Goal: Task Accomplishment & Management: Complete application form

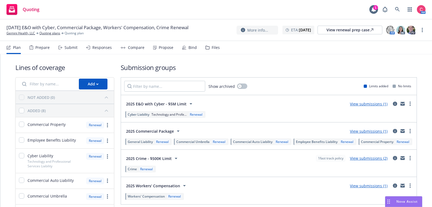
click at [214, 46] on div "Files" at bounding box center [216, 47] width 8 height 4
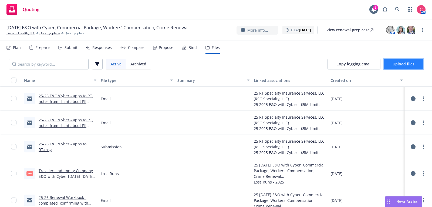
click at [400, 69] on button "Upload files" at bounding box center [404, 64] width 40 height 11
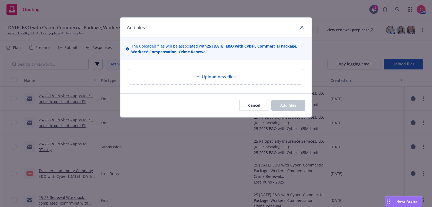
click at [228, 78] on span "Upload new files" at bounding box center [219, 76] width 34 height 6
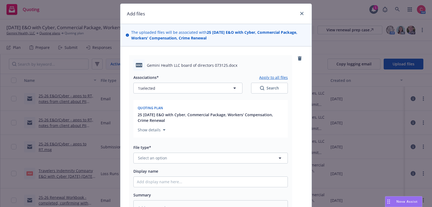
scroll to position [14, 0]
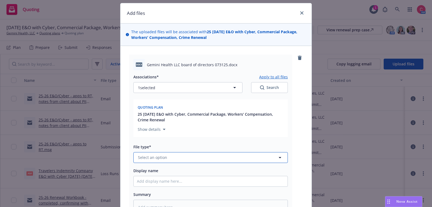
click at [178, 157] on button "Select an option" at bounding box center [210, 157] width 154 height 11
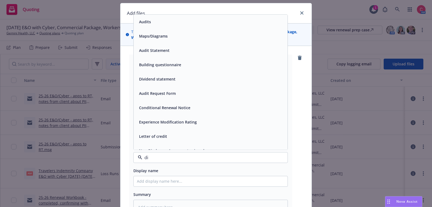
type input "dir"
type textarea "x"
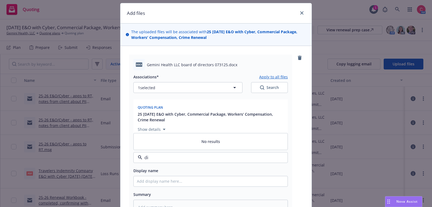
type input "d"
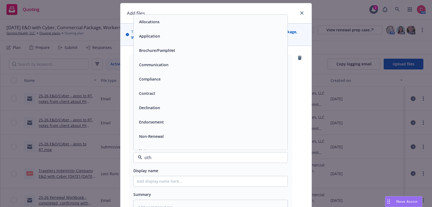
type input "othe"
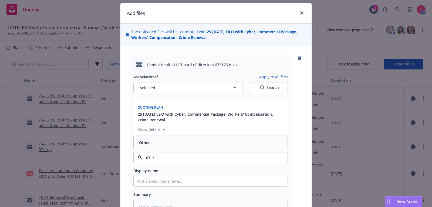
click at [186, 145] on div "Other" at bounding box center [210, 143] width 147 height 8
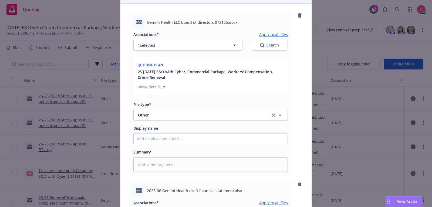
scroll to position [57, 0]
click at [187, 140] on input "Display name" at bounding box center [211, 138] width 154 height 10
type textarea "x"
type input "25"
type textarea "x"
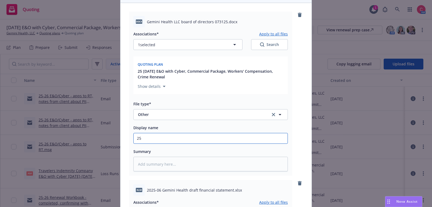
type input "25"
type textarea "x"
type input "25 B"
type textarea "x"
type input "25 Boa"
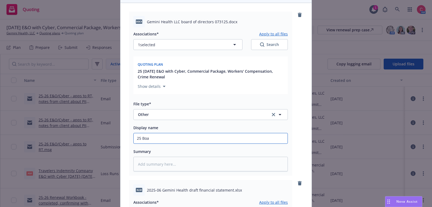
type textarea "x"
type input "25 Boar"
type textarea "x"
type input "25 Board"
type textarea "x"
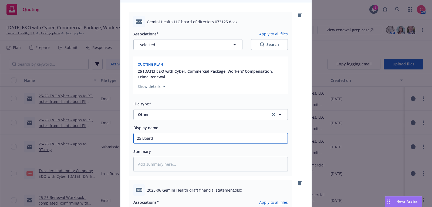
type input "25 Board"
type textarea "x"
type input "25 Board o"
type textarea "x"
type input "25 Board of"
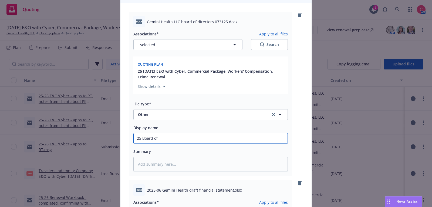
type textarea "x"
type input "25 Board of"
type textarea "x"
type input "25 Board of D"
type textarea "x"
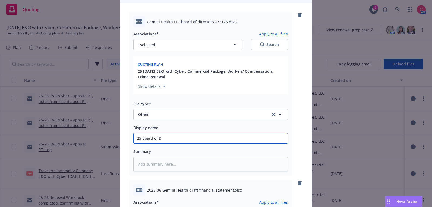
type input "25 Board of Di"
type textarea "x"
type input "25 Board of Dire"
type textarea "x"
type input "25 Board of Direc"
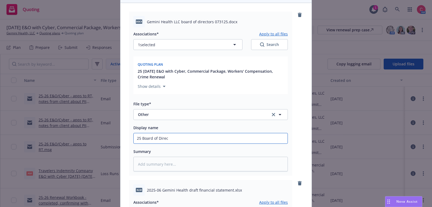
type textarea "x"
type input "25 Board of Directo"
type textarea "x"
type input "25 Board of Director"
type textarea "x"
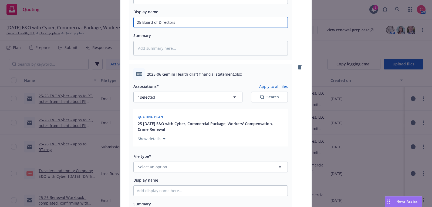
scroll to position [174, 0]
type input "25 Board of Directors"
click at [189, 167] on button "Select an option" at bounding box center [210, 166] width 154 height 11
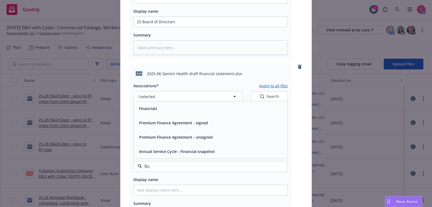
type input "fina"
click at [215, 103] on div "Financials" at bounding box center [211, 108] width 154 height 14
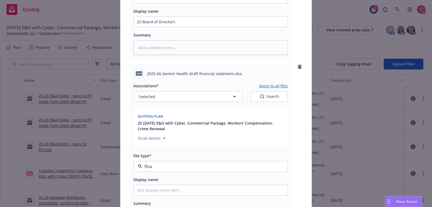
type textarea "x"
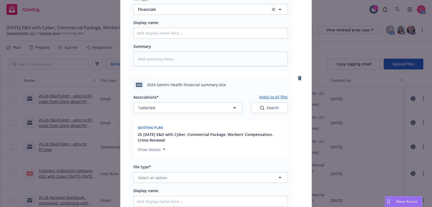
scroll to position [334, 0]
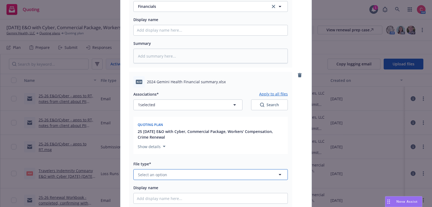
click at [188, 173] on button "Select an option" at bounding box center [210, 174] width 154 height 11
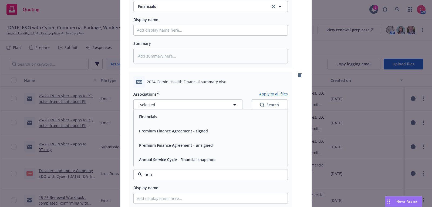
type input "[PERSON_NAME]"
click at [210, 111] on div "Financials" at bounding box center [211, 116] width 154 height 14
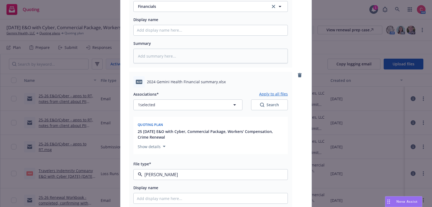
type textarea "x"
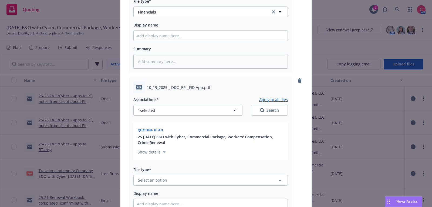
scroll to position [497, 0]
click at [190, 176] on button "Select an option" at bounding box center [210, 179] width 154 height 11
type input "app"
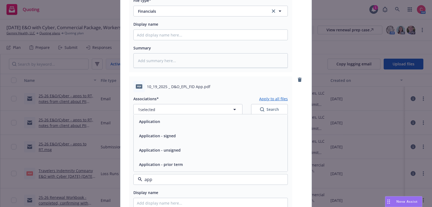
click at [197, 140] on div "Application - signed" at bounding box center [211, 136] width 154 height 14
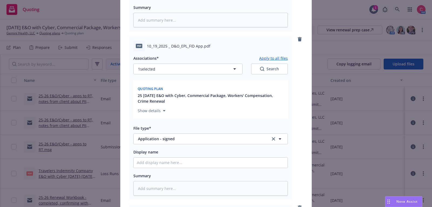
scroll to position [553, 0]
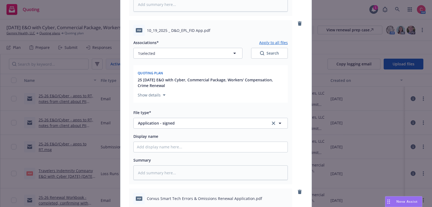
click at [194, 155] on div "Associations* Apply to all files 1 selected Search Quoting plan 25 [DATE] E&O w…" at bounding box center [210, 108] width 154 height 144
type textarea "x"
type input "["
type textarea "x"
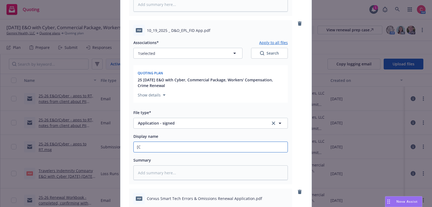
type input "[CO"
type textarea "x"
type input "[COM"
type textarea "x"
type input "[COMPL"
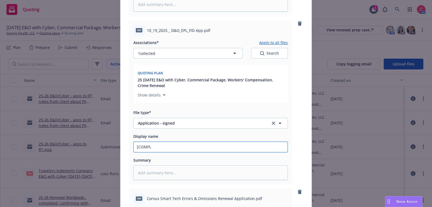
type textarea "x"
type input "[COMPLET"
type textarea "x"
type input "[COMPLETE"
type textarea "x"
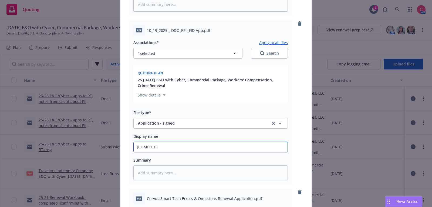
type input "[COMPLETED"
type textarea "x"
type input "[COMPLETED]"
type textarea "x"
type input "[COMPLETED]"
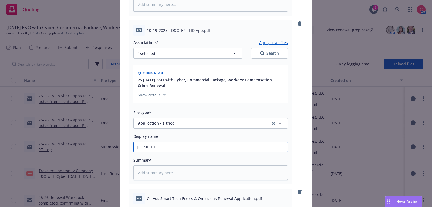
type textarea "x"
type input "[COMPLETED] 2"
type textarea "x"
type input "[COMPLETED] 25"
type textarea "x"
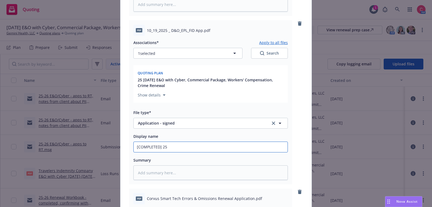
type input "[COMPLETED] 25"
type textarea "x"
type input "[COMPLETED] 25 D"
type textarea "x"
type input "[COMPLETED] 25 D&"
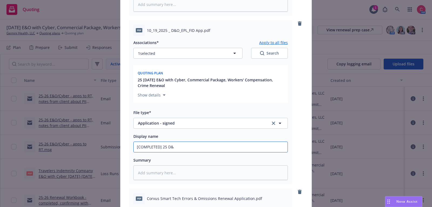
type textarea "x"
type input "[COMPLETED] 25 D&O-"
type textarea "x"
type input "[COMPLETED] 25 D&O-E"
type textarea "x"
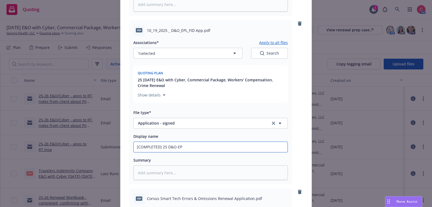
type input "[COMPLETED] 25 D&O-EPL"
type textarea "x"
type input "[COMPLETED] 25 D&O-EPL-"
type textarea "x"
type input "[COMPLETED] 25 D&O-EPL-F"
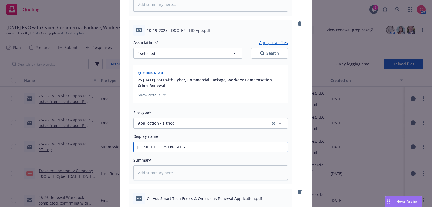
type textarea "x"
type input "[COMPLETED] 25 D&O-EPL-FID"
type textarea "x"
type input "[COMPLETED] 25 D&O-EPL-FID"
type textarea "x"
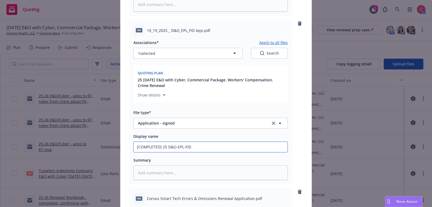
type input "[COMPLETED] 25 D&O-EPL-FID A"
type textarea "x"
type input "[COMPLETED] 25 D&O-EPL-FID Ap"
type textarea "x"
type input "[COMPLETED] 25 D&O-EPL-FID App"
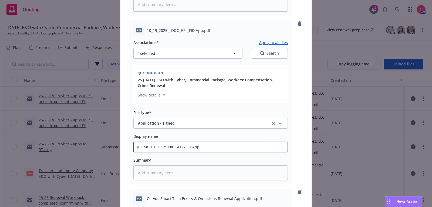
type textarea "x"
type input "[COMPLETED] 25 D&O-EPL-FID Appli"
type textarea "x"
type input "[COMPLETED] 25 D&O-EPL-FID Applic"
type textarea "x"
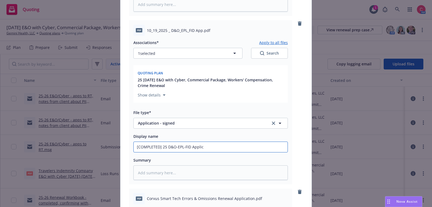
type input "[COMPLETED] 25 D&O-EPL-FID Applica"
type textarea "x"
type input "[COMPLETED] 25 D&O-EPL-FID Applicat"
type textarea "x"
type input "[COMPLETED] 25 D&O-EPL-FID Applicati"
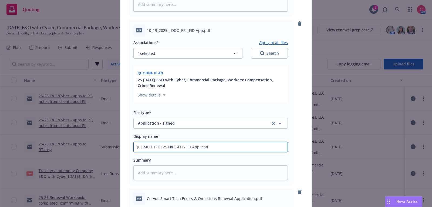
type textarea "x"
type input "[COMPLETED] 25 D&O-EPL-FID Applicatio"
type textarea "x"
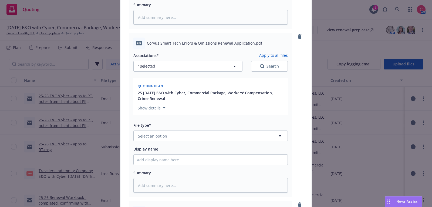
scroll to position [710, 0]
type input "[COMPLETED] 25 D&O-EPL-FID Application"
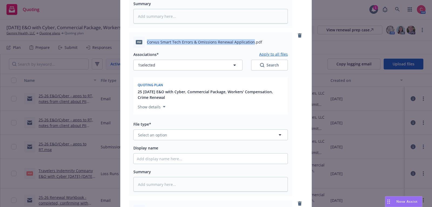
drag, startPoint x: 147, startPoint y: 41, endPoint x: 251, endPoint y: 41, distance: 103.4
click at [251, 41] on span "Corvus Smart Tech Errors & Omissions Renewal Application.pdf" at bounding box center [204, 42] width 115 height 6
copy span "Corvus Smart Tech Errors & Omissions Renewal Application"
click at [213, 131] on button "Select an option" at bounding box center [210, 134] width 154 height 11
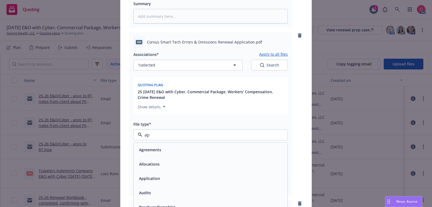
type input "app"
click at [209, 162] on div "Application - signed" at bounding box center [210, 164] width 147 height 8
type textarea "x"
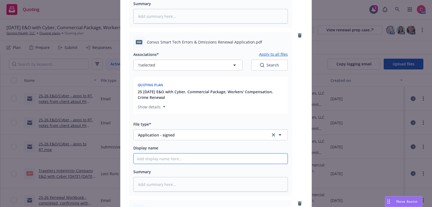
type input "["
type textarea "x"
type input "[CO"
type textarea "x"
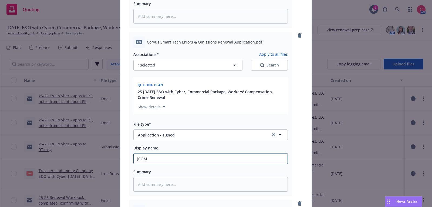
type input "[COMP"
type textarea "x"
type input "[COMPL"
type textarea "x"
type input "[COMPLE"
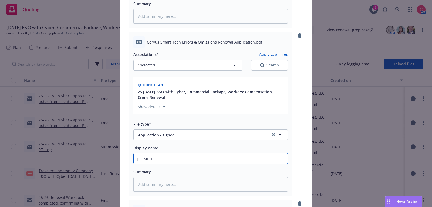
type textarea "x"
type input "[COMPLET"
type textarea "x"
type input "[COMPLETE"
type textarea "x"
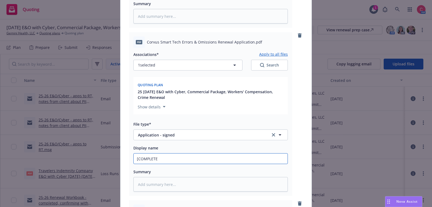
type input "[COMPLETED"
type textarea "x"
type input "[COMPLETED]"
type textarea "x"
type input "[COMPLETED]"
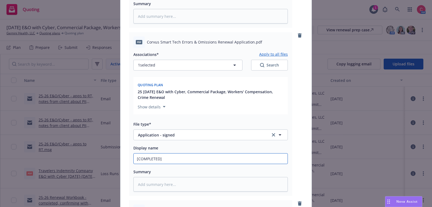
type textarea "x"
type input "[COMPLETED] 2"
type textarea "x"
type input "[COMPLETED] 25"
type textarea "x"
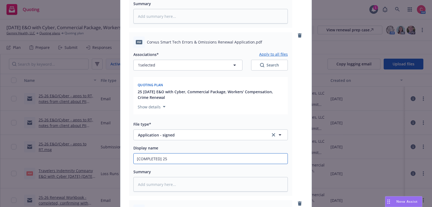
type input "[COMPLETED] 25"
paste input "Corvus Smart Tech Errors & Omissions Renewal Application"
type textarea "x"
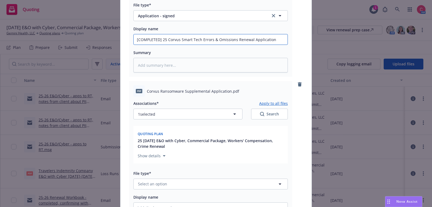
scroll to position [833, 0]
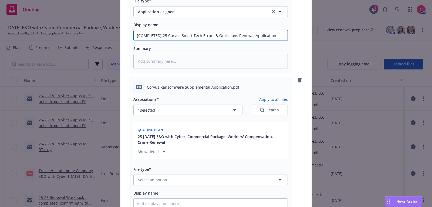
type input "[COMPLETED] 25 Corvus Smart Tech Errors & Omissions Renewal Application"
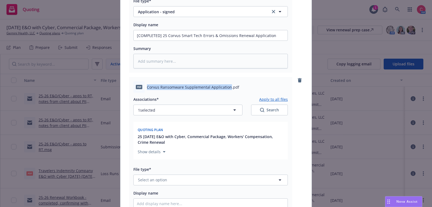
drag, startPoint x: 147, startPoint y: 86, endPoint x: 228, endPoint y: 86, distance: 80.8
click at [228, 86] on span "Corvus Ransomware Supplemental Application.pdf" at bounding box center [193, 87] width 92 height 6
copy span "Corvus Ransomware Supplemental Application"
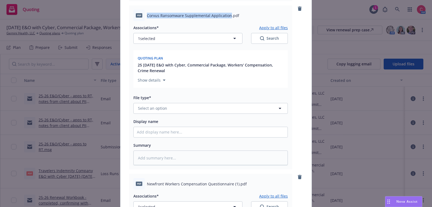
scroll to position [918, 0]
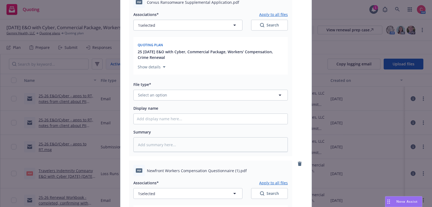
click at [224, 89] on div "File type* Select an option" at bounding box center [210, 90] width 154 height 19
click at [224, 94] on button "Select an option" at bounding box center [210, 95] width 154 height 11
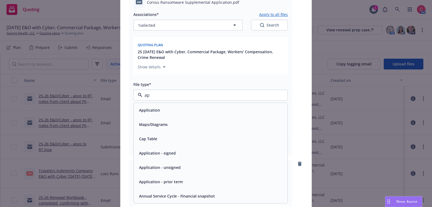
type input "app"
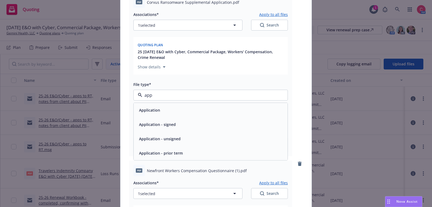
click at [219, 125] on div "Application - signed" at bounding box center [210, 124] width 147 height 8
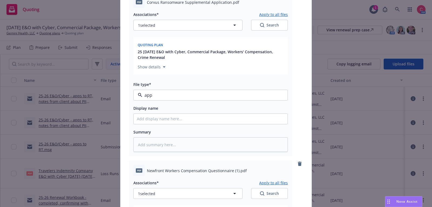
type textarea "x"
type input "["
type textarea "x"
type input "[CO"
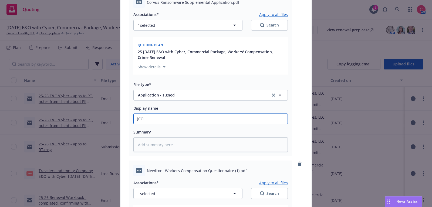
type textarea "x"
type input "[COMP"
type textarea "x"
type input "[COMPLE"
type textarea "x"
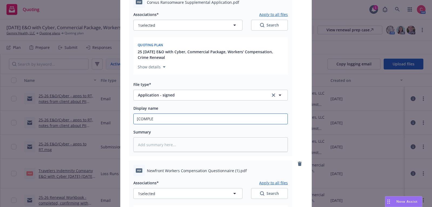
type input "[COMPLET"
type textarea "x"
type input "[COMPLETE"
type textarea "x"
type input "[COMPLETED"
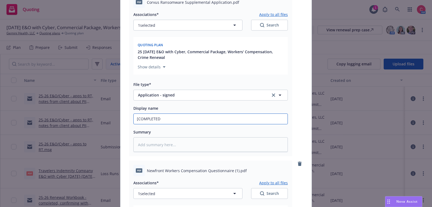
type textarea "x"
type input "[COMPLETED]"
type textarea "x"
type input "[COMPLETED]"
type textarea "x"
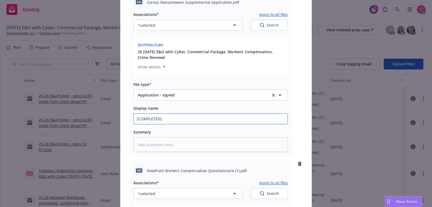
type input "[COMPLETED] 2"
type textarea "x"
type input "[COMPLETED] 25"
type textarea "x"
type input "[COMPLETED] 25"
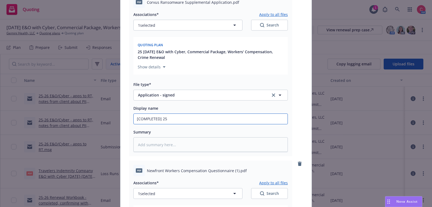
paste input "Corvus Ransomware Supplemental Application"
type textarea "x"
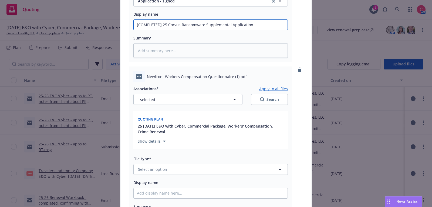
scroll to position [1022, 0]
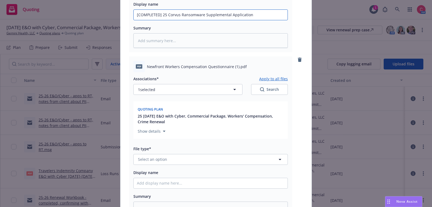
type input "[COMPLETED] 25 Corvus Ransomware Supplemental Application"
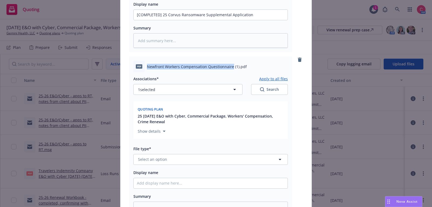
drag, startPoint x: 147, startPoint y: 66, endPoint x: 231, endPoint y: 66, distance: 84.5
click at [231, 66] on span "Newfront Workers Compensation Questionnaire (1).pdf" at bounding box center [197, 67] width 100 height 6
copy span "Newfront Workers Compensation Questionnaire"
click at [169, 159] on button "Select an option" at bounding box center [210, 159] width 154 height 11
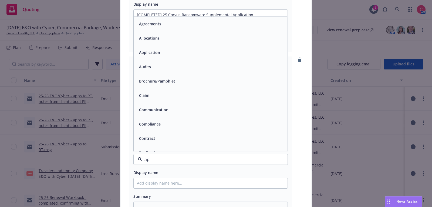
type input "app"
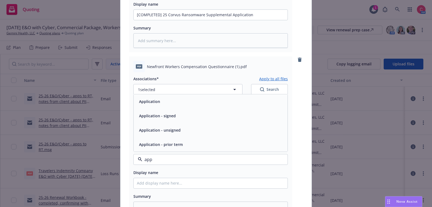
click at [176, 118] on div "Application - signed" at bounding box center [210, 116] width 147 height 8
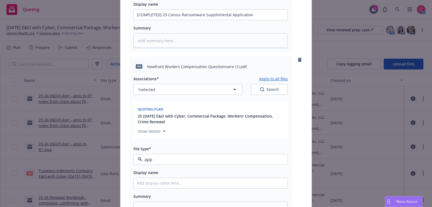
type textarea "x"
type input "["
type textarea "x"
type input "[CO"
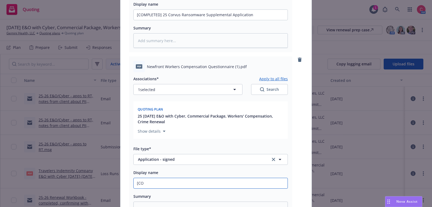
type textarea "x"
type input "[COMP"
type textarea "x"
type input "[COMPL"
type textarea "x"
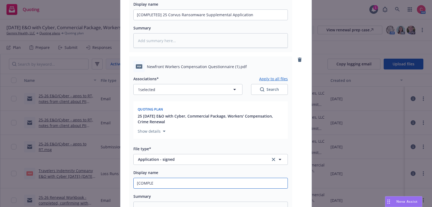
type input "[COMPLET"
type textarea "x"
type input "[COMPLETE"
type textarea "x"
type input "[COMPLETED]"
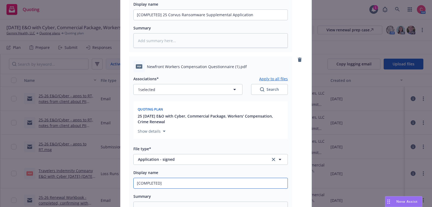
type textarea "x"
type input "[COMPLETED]"
type textarea "x"
type input "[COMPLETED] 2"
type textarea "x"
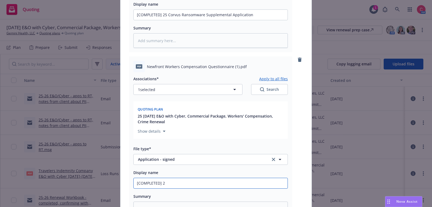
type input "[COMPLETED] 25"
type textarea "x"
type input "[COMPLETED] 25"
paste input "Newfront Workers Compensation Questionnaire"
type textarea "x"
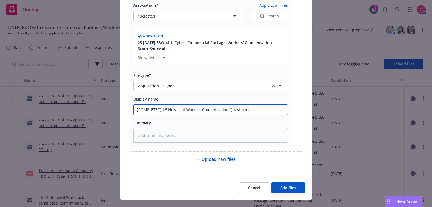
scroll to position [1096, 0]
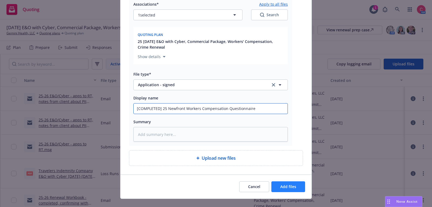
type input "[COMPLETED] 25 Newfront Workers Compensation Questionnaire"
click at [286, 189] on span "Add files" at bounding box center [288, 186] width 16 height 5
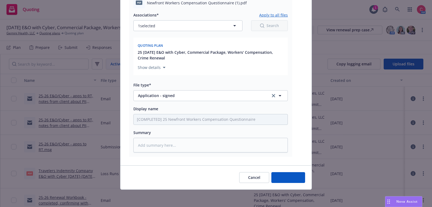
scroll to position [1086, 0]
type textarea "x"
